Goal: Navigation & Orientation: Find specific page/section

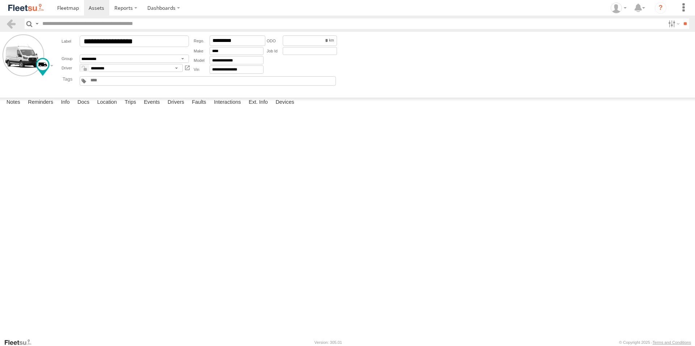
scroll to position [109, 0]
click at [67, 7] on span at bounding box center [68, 7] width 22 height 7
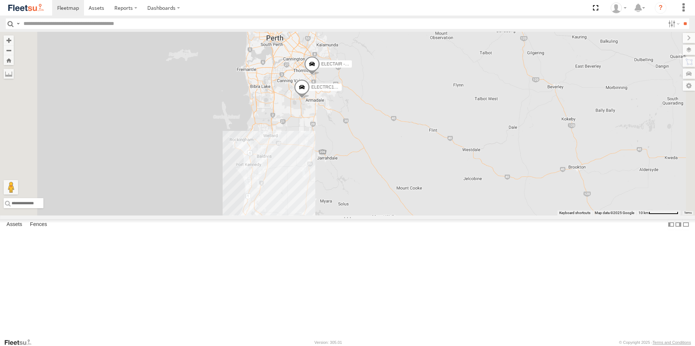
click at [376, 90] on span "ELECTRC16 - [PERSON_NAME]" at bounding box center [343, 87] width 65 height 5
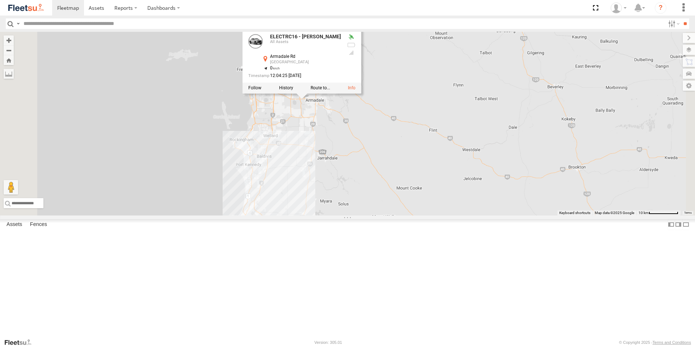
click at [509, 184] on div "ELECTRIC7 - John ELECTRIC3 - Leo ELECTRC16 - Johnny ELECTRC12 - Harry ELECTAIR …" at bounding box center [347, 124] width 695 height 184
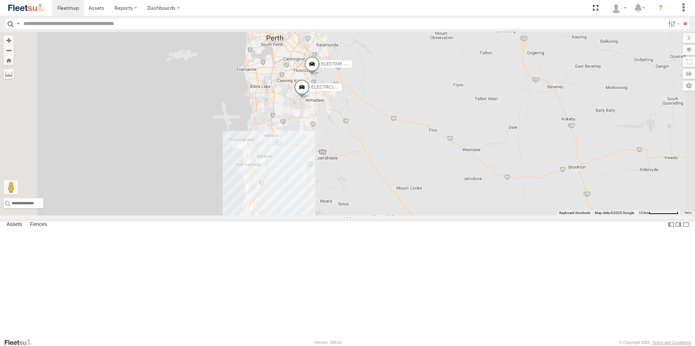
click at [358, 67] on span "ELECTAIR - Riaan" at bounding box center [339, 64] width 36 height 5
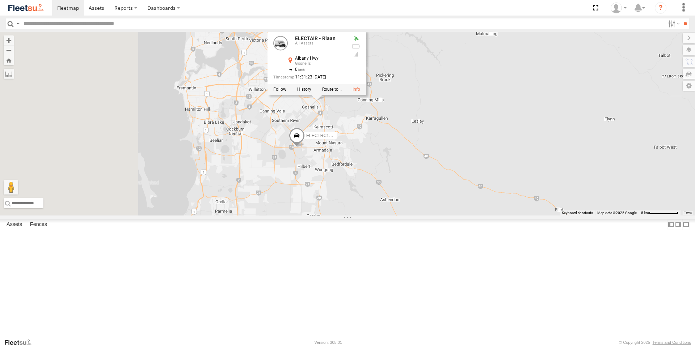
drag, startPoint x: 360, startPoint y: 148, endPoint x: 459, endPoint y: 167, distance: 101.4
click at [459, 167] on div "ELECTRIC7 - John ELECTRIC3 - Leo ELECTRC16 - Johnny ELECTRC12 - Harry ELECTAIR …" at bounding box center [347, 124] width 695 height 184
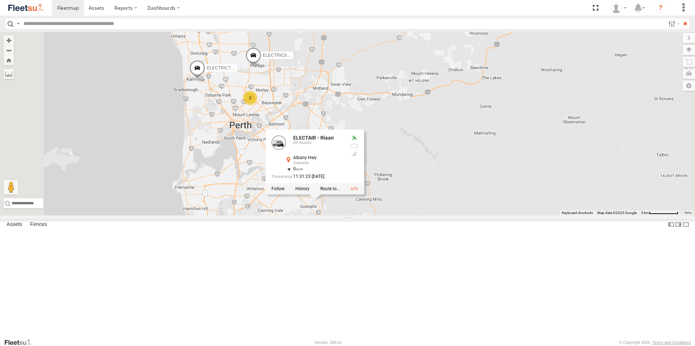
drag, startPoint x: 270, startPoint y: 101, endPoint x: 268, endPoint y: 203, distance: 102.9
click at [268, 203] on div "ELECTRIC7 - John ELECTRIC3 - Leo ELECTRC16 - Johnny ELECTRC12 - Harry ELECTAIR …" at bounding box center [347, 124] width 695 height 184
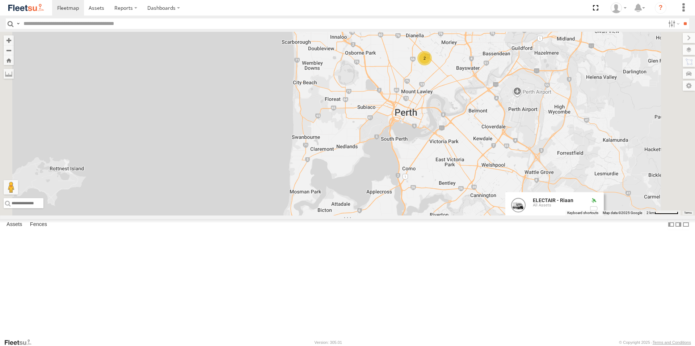
drag, startPoint x: 547, startPoint y: 149, endPoint x: 455, endPoint y: 158, distance: 93.1
click at [455, 158] on div "ELECTRIC7 - John ELECTRIC3 - Leo ELECTRC16 - Johnny ELECTRC12 - Harry ELECTAIR …" at bounding box center [347, 124] width 695 height 184
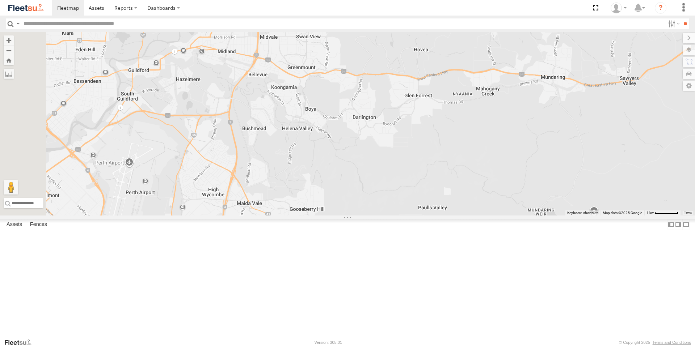
drag, startPoint x: 312, startPoint y: 161, endPoint x: 482, endPoint y: 154, distance: 170.0
click at [480, 154] on div "ELECTRIC7 - John ELECTRIC3 - Leo ELECTRC16 - Johnny ELECTRC12 - Harry ELECTAIR …" at bounding box center [347, 124] width 695 height 184
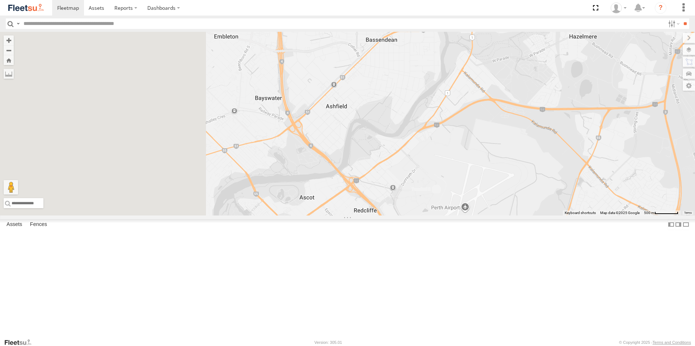
drag, startPoint x: 366, startPoint y: 158, endPoint x: 551, endPoint y: 156, distance: 185.4
click at [551, 156] on div "ELECTRIC7 - John ELECTRIC3 - Leo ELECTRC16 - Johnny ELECTRC12 - Harry ELECTAIR …" at bounding box center [347, 124] width 695 height 184
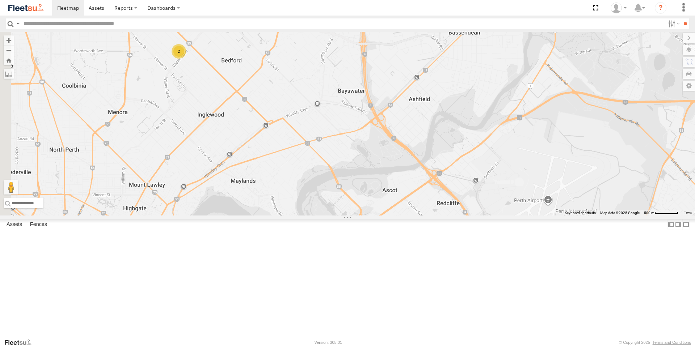
click at [186, 59] on div "2" at bounding box center [179, 51] width 14 height 14
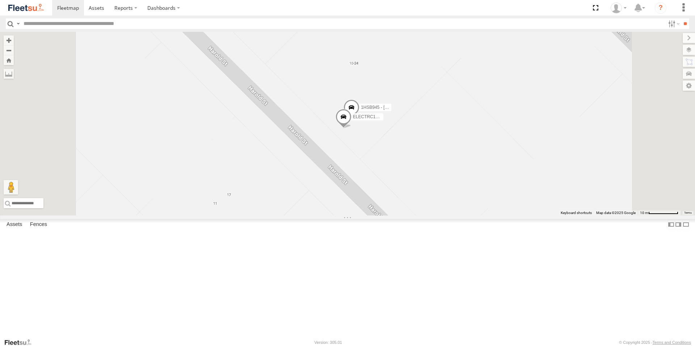
click at [418, 120] on span "ELECTRC14 - [PERSON_NAME]" at bounding box center [385, 117] width 65 height 5
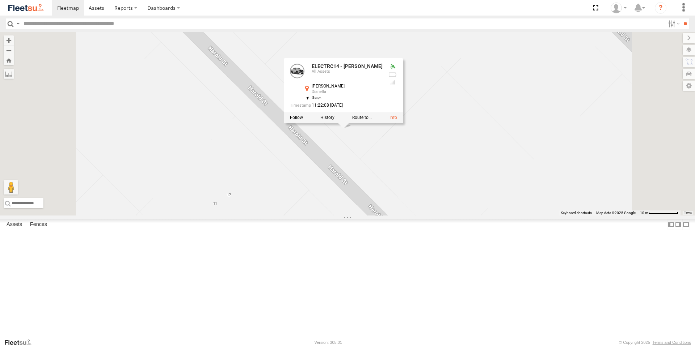
click at [508, 172] on div "ELECTRIC7 - John ELECTRIC3 - Leo ELECTRC16 - Johnny ELECTRC12 - Harry ELECTAIR …" at bounding box center [347, 124] width 695 height 184
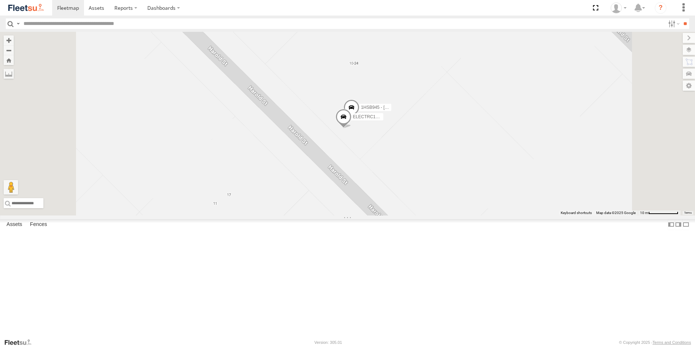
click at [419, 110] on span "1HSB945 - [PERSON_NAME]" at bounding box center [390, 107] width 58 height 5
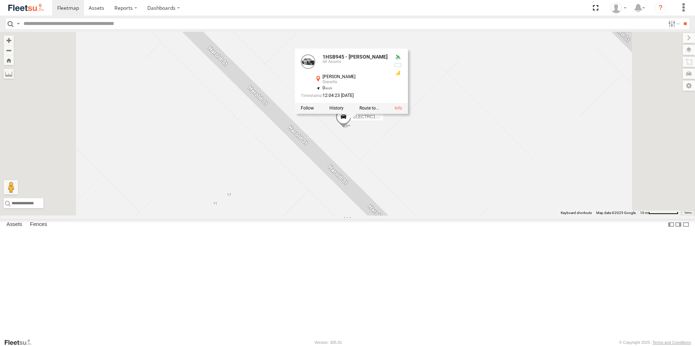
click at [537, 161] on div "ELECTRIC7 - John ELECTRIC3 - Leo ELECTRC16 - Johnny ELECTRC12 - Harry ELECTAIR …" at bounding box center [347, 124] width 695 height 184
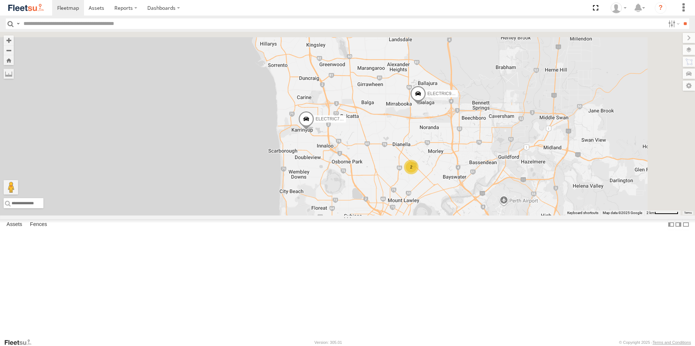
drag, startPoint x: 552, startPoint y: 219, endPoint x: 526, endPoint y: 301, distance: 86.8
click at [524, 216] on div "ELECTRIC7 - John ELECTRIC3 - Leo ELECTRC16 - Johnny ELECTRC12 - Harry ELECTAIR …" at bounding box center [347, 124] width 695 height 184
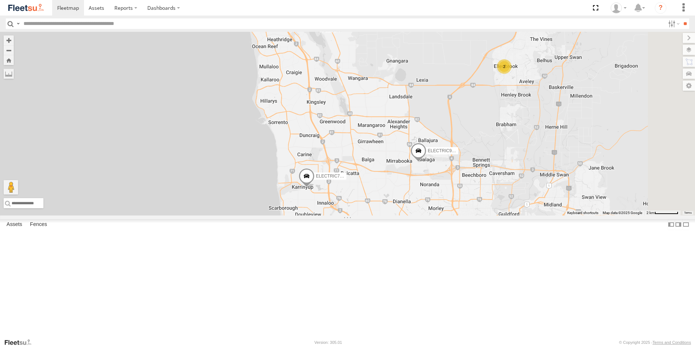
drag, startPoint x: 430, startPoint y: 172, endPoint x: 419, endPoint y: 289, distance: 117.5
click at [419, 216] on div "ELECTRIC7 - John ELECTRIC3 - Leo ELECTRC16 - Johnny ELECTRC12 - Harry ELECTAIR …" at bounding box center [347, 124] width 695 height 184
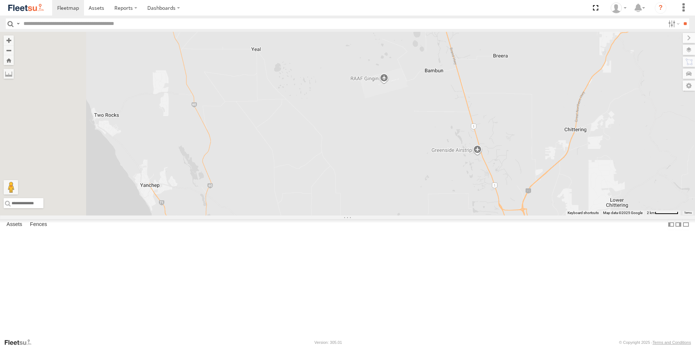
drag, startPoint x: 415, startPoint y: 225, endPoint x: 504, endPoint y: 110, distance: 145.3
click at [501, 114] on div "ELECTRIC7 - John ELECTRIC3 - Leo ELECTRC16 - Johnny ELECTRC12 - Harry ELECTAIR …" at bounding box center [347, 124] width 695 height 184
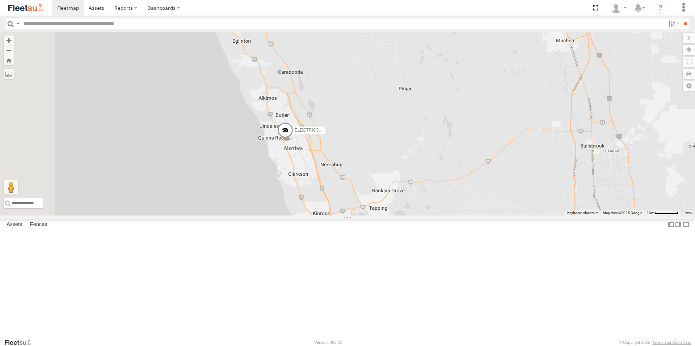
drag, startPoint x: 479, startPoint y: 238, endPoint x: 471, endPoint y: 219, distance: 21.1
click at [471, 216] on div "ELECTRIC7 - John ELECTRIC3 - Leo ELECTRC16 - Johnny ELECTRC12 - Harry ELECTAIR …" at bounding box center [347, 124] width 695 height 184
click at [325, 134] on label "ELECTRIC3 - [PERSON_NAME]" at bounding box center [307, 130] width 36 height 7
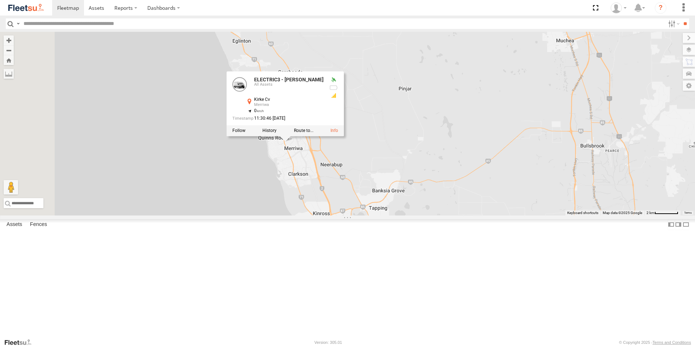
click at [527, 216] on div "ELECTRIC7 - John ELECTRIC3 - Leo ELECTRC16 - Johnny ELECTRC12 - Harry ELECTAIR …" at bounding box center [347, 124] width 695 height 184
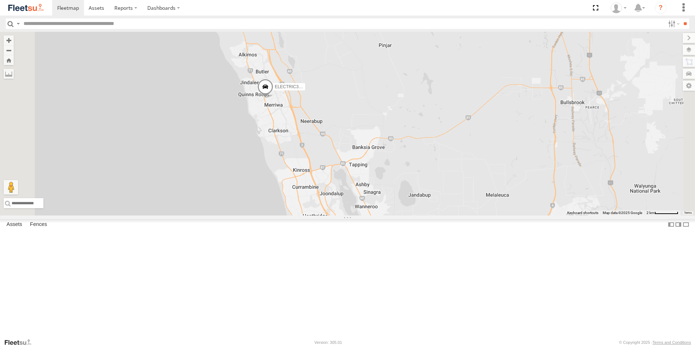
drag, startPoint x: 515, startPoint y: 274, endPoint x: 466, endPoint y: 143, distance: 139.5
click at [467, 151] on div "ELECTRIC7 - John ELECTRIC3 - Leo ELECTRC16 - Johnny ELECTRC12 - Harry ELECTAIR …" at bounding box center [347, 124] width 695 height 184
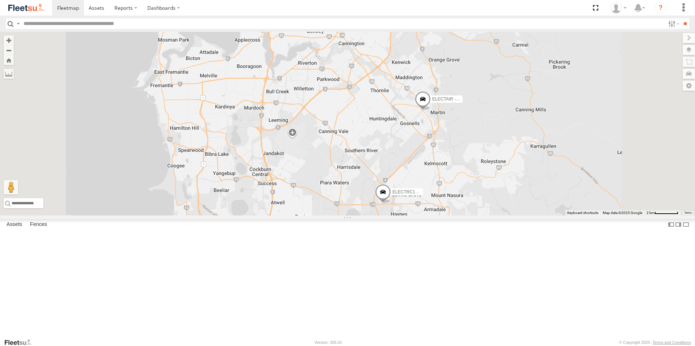
drag, startPoint x: 505, startPoint y: 240, endPoint x: 494, endPoint y: 113, distance: 127.1
click at [493, 116] on div "ELECTRIC7 - John ELECTRIC3 - Leo ELECTRC16 - Johnny ELECTRC12 - Harry ELECTAIR …" at bounding box center [347, 124] width 695 height 184
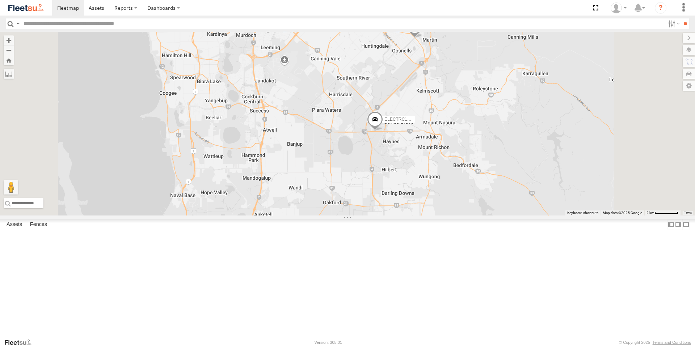
drag, startPoint x: 541, startPoint y: 193, endPoint x: 510, endPoint y: 101, distance: 97.5
click at [510, 102] on div "ELECTRIC7 - John ELECTRIC3 - Leo ELECTRC16 - Johnny ELECTRC12 - Harry ELECTAIR …" at bounding box center [347, 124] width 695 height 184
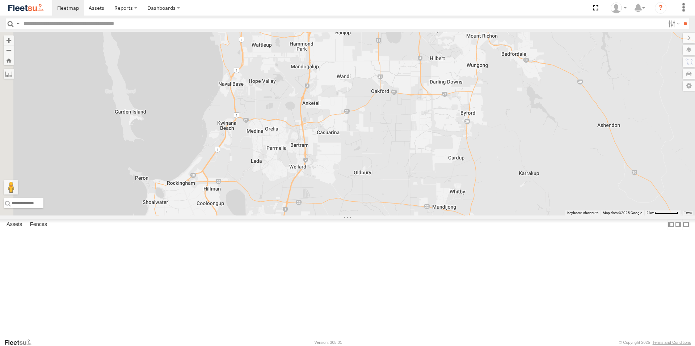
drag, startPoint x: 517, startPoint y: 170, endPoint x: 622, endPoint y: 137, distance: 109.8
click at [622, 137] on div "ELECTRIC7 - John ELECTRIC3 - Leo ELECTRC16 - Johnny ELECTRC12 - Harry ELECTAIR …" at bounding box center [347, 124] width 695 height 184
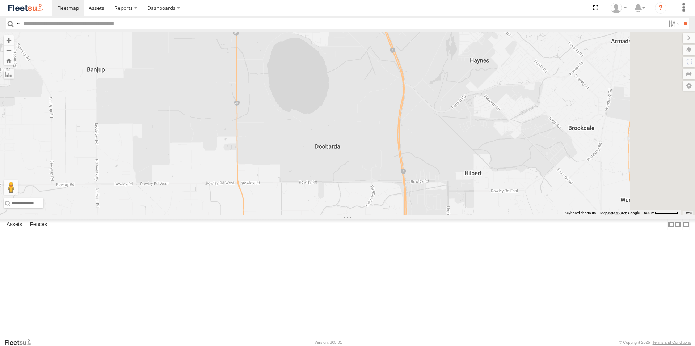
drag, startPoint x: 515, startPoint y: 121, endPoint x: 454, endPoint y: 253, distance: 145.5
click at [454, 216] on div "ELECTRIC7 - John ELECTRIC3 - Leo ELECTRC16 - Johnny ELECTRC12 - Harry ELECTAIR …" at bounding box center [347, 124] width 695 height 184
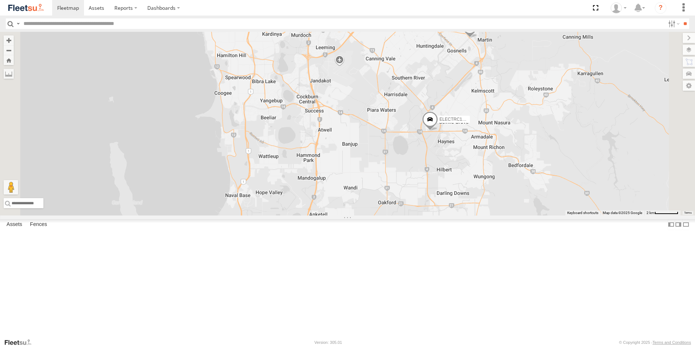
drag, startPoint x: 565, startPoint y: 152, endPoint x: 548, endPoint y: 214, distance: 64.0
click at [548, 214] on div "ELECTRIC7 - John ELECTRIC3 - Leo ELECTRC16 - Johnny ELECTRC12 - Harry ELECTAIR …" at bounding box center [347, 124] width 695 height 184
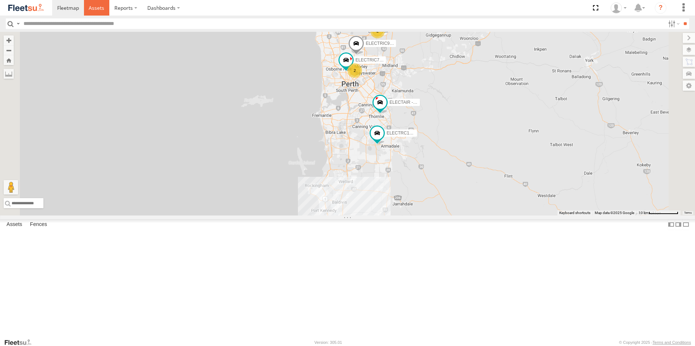
click at [93, 8] on span at bounding box center [97, 7] width 16 height 7
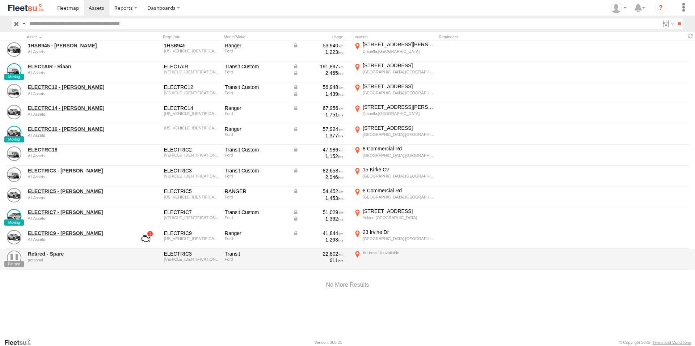
click at [117, 304] on div "1HSB945 - Ben All Assets 1HSB945 MNAUMAF50HW805362 Ranger Ford 53,940 1,223 10 …" at bounding box center [347, 190] width 695 height 298
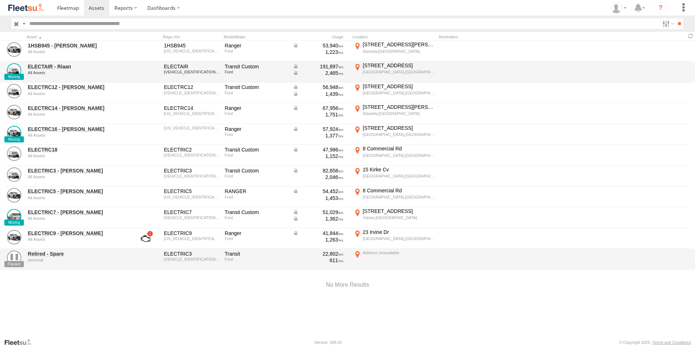
click at [74, 71] on div "All Assets" at bounding box center [77, 73] width 99 height 4
click at [54, 68] on link "ELECTAIR - Riaan" at bounding box center [77, 66] width 99 height 7
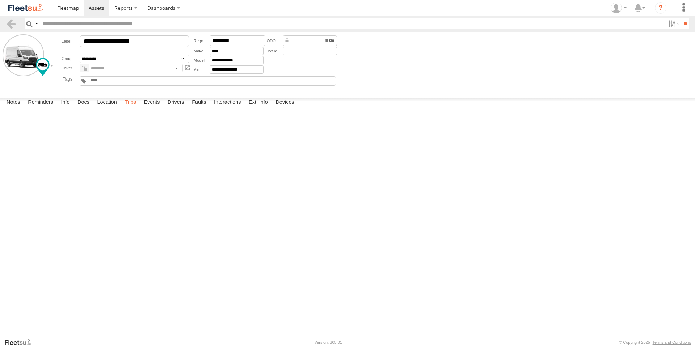
click at [133, 108] on label "Trips" at bounding box center [130, 103] width 19 height 10
click at [132, 108] on label "Trips" at bounding box center [130, 103] width 19 height 10
click at [70, 4] on span at bounding box center [68, 7] width 22 height 7
